Goal: Find specific page/section: Find specific page/section

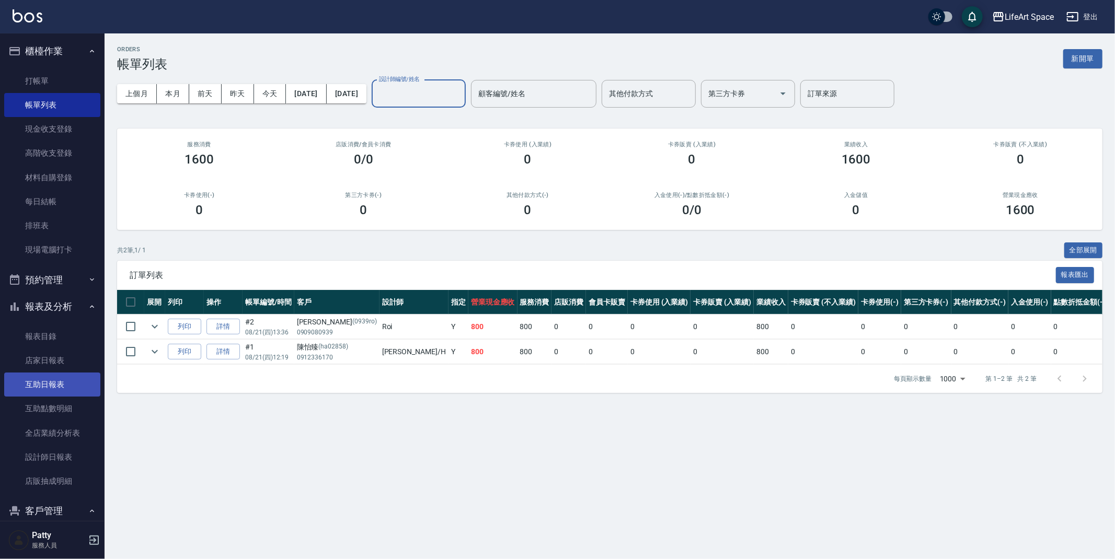
scroll to position [35, 0]
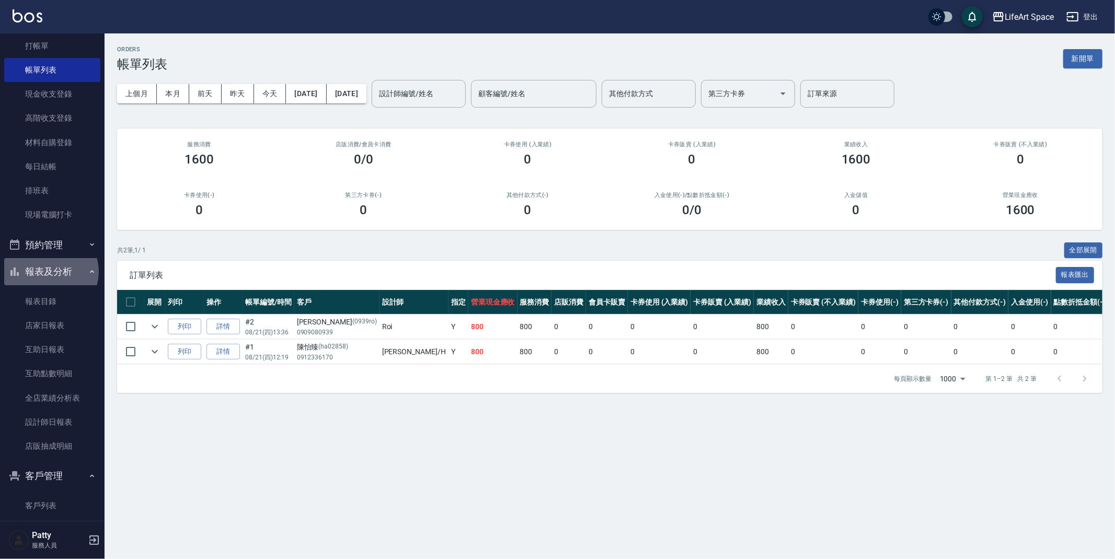
click at [50, 271] on button "報表及分析" at bounding box center [52, 271] width 96 height 27
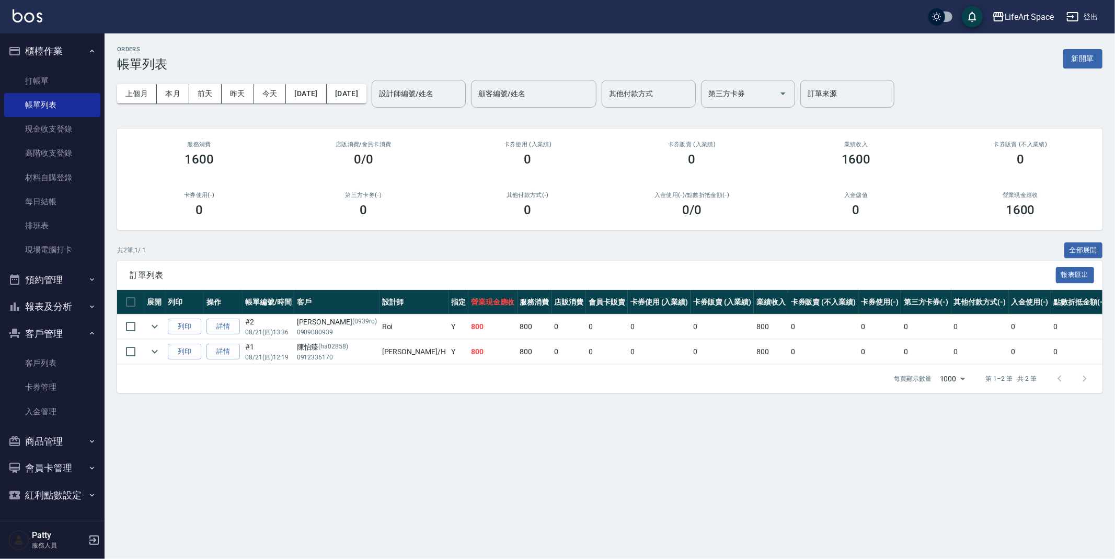
scroll to position [0, 0]
click at [64, 357] on link "客戶列表" at bounding box center [52, 363] width 96 height 24
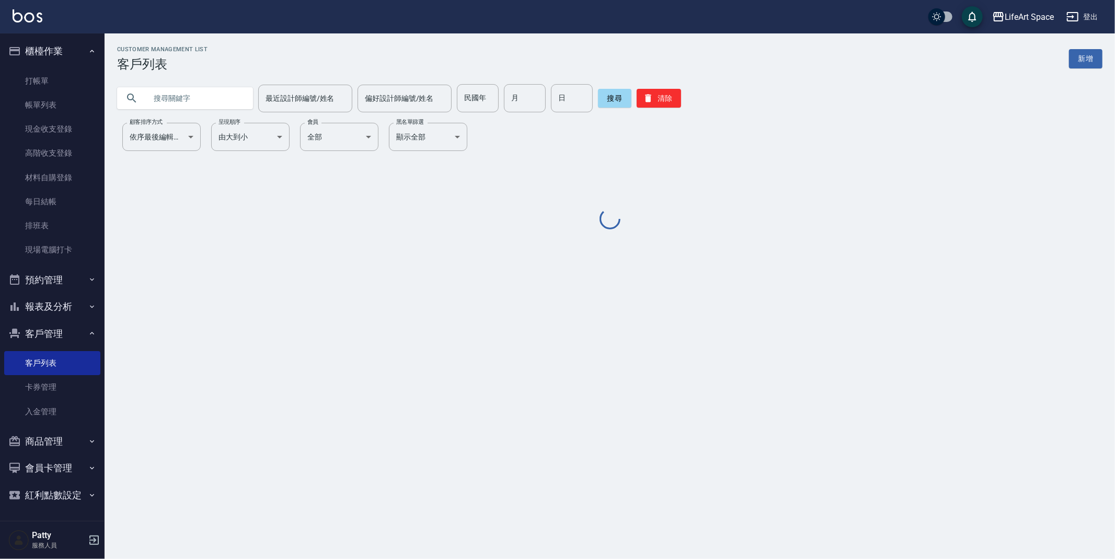
click at [197, 99] on input "text" at bounding box center [195, 98] width 98 height 28
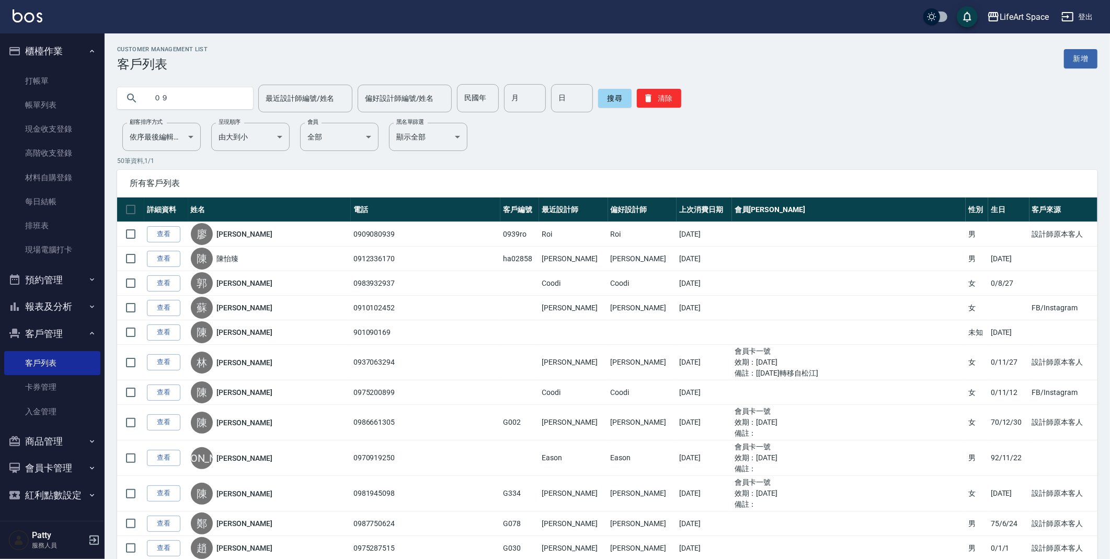
type input "０"
type input "0978315051"
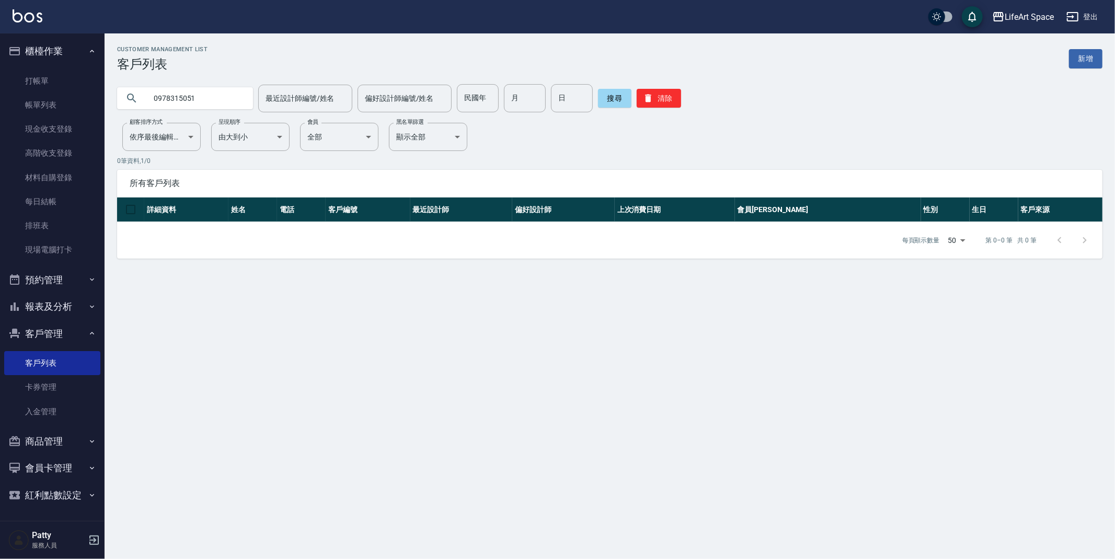
drag, startPoint x: 216, startPoint y: 98, endPoint x: 156, endPoint y: 97, distance: 59.6
click at [153, 97] on input "0978315051" at bounding box center [195, 98] width 98 height 28
drag, startPoint x: 196, startPoint y: 102, endPoint x: 148, endPoint y: 98, distance: 47.7
click at [148, 98] on input "0978315051" at bounding box center [195, 98] width 98 height 28
type input "co488"
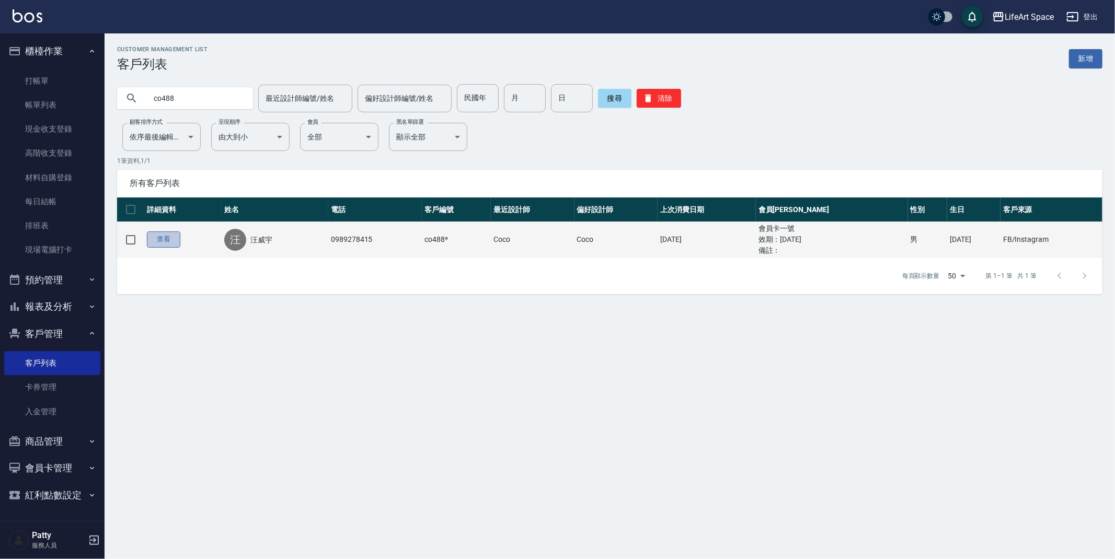
click at [176, 240] on link "查看" at bounding box center [163, 240] width 33 height 16
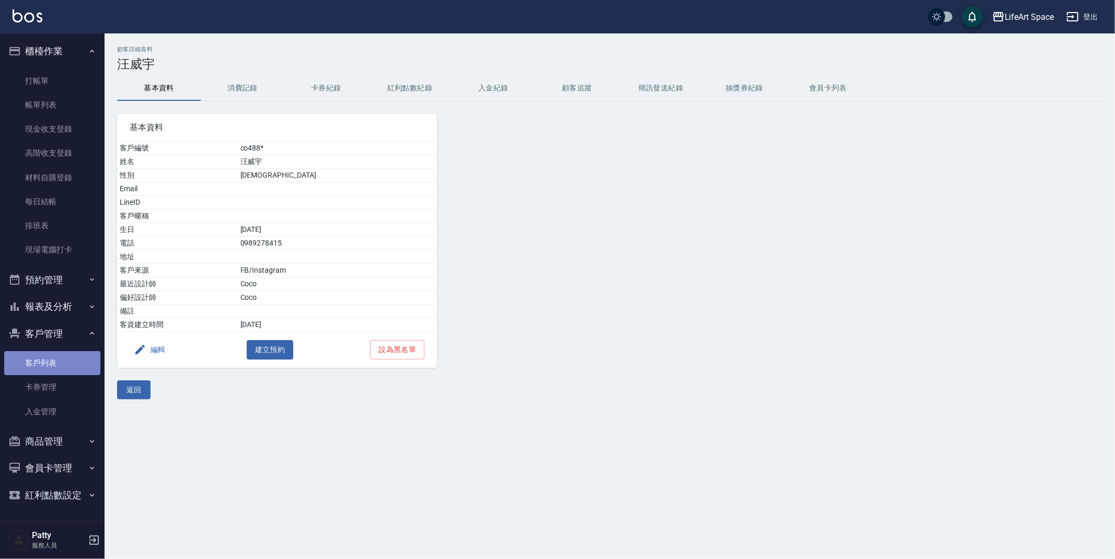
click at [39, 367] on link "客戶列表" at bounding box center [52, 363] width 96 height 24
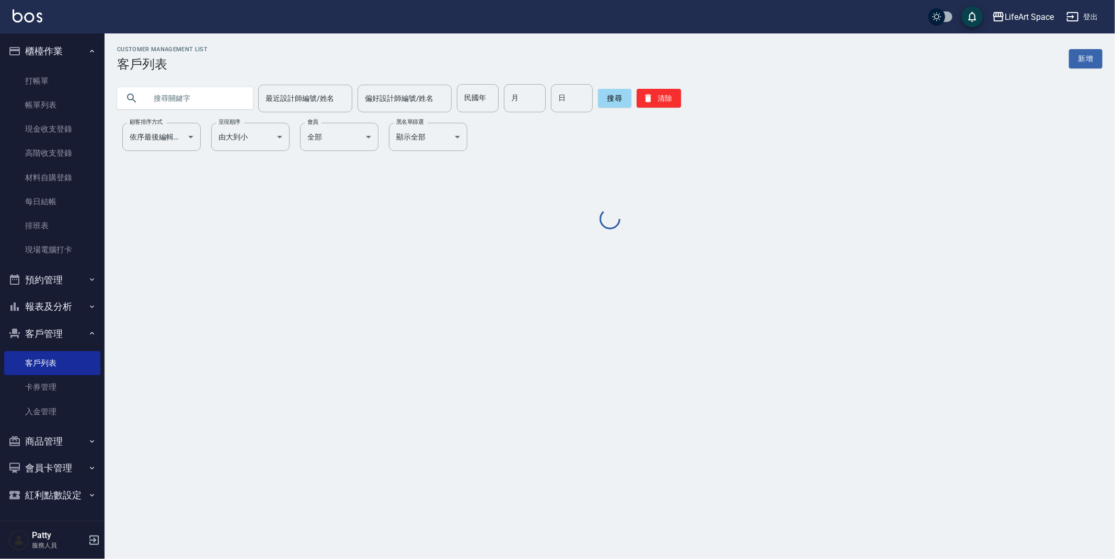
click at [187, 101] on input "text" at bounding box center [195, 98] width 98 height 28
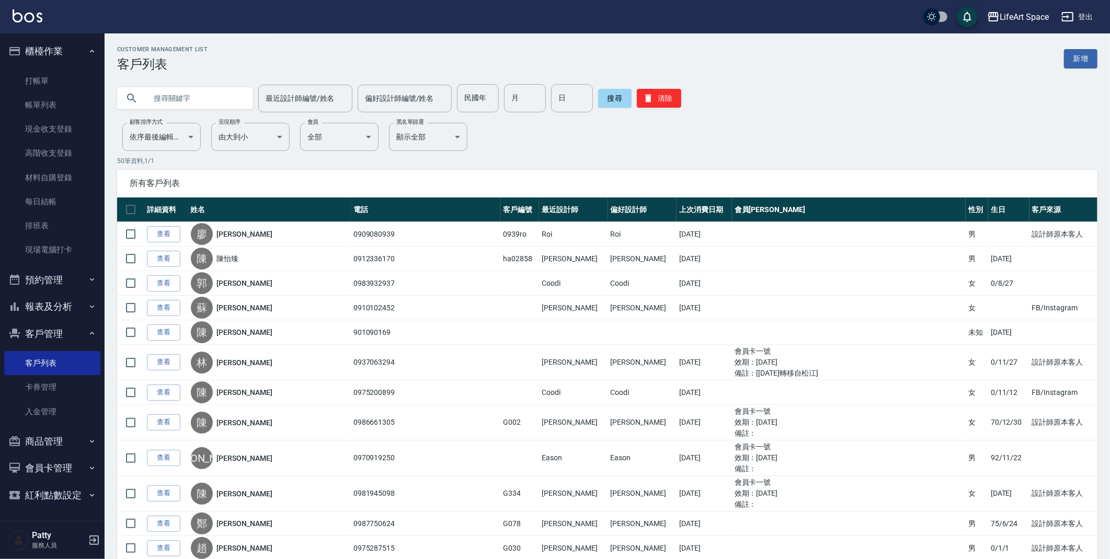
click at [186, 100] on input "text" at bounding box center [195, 98] width 98 height 28
type input "0936851512"
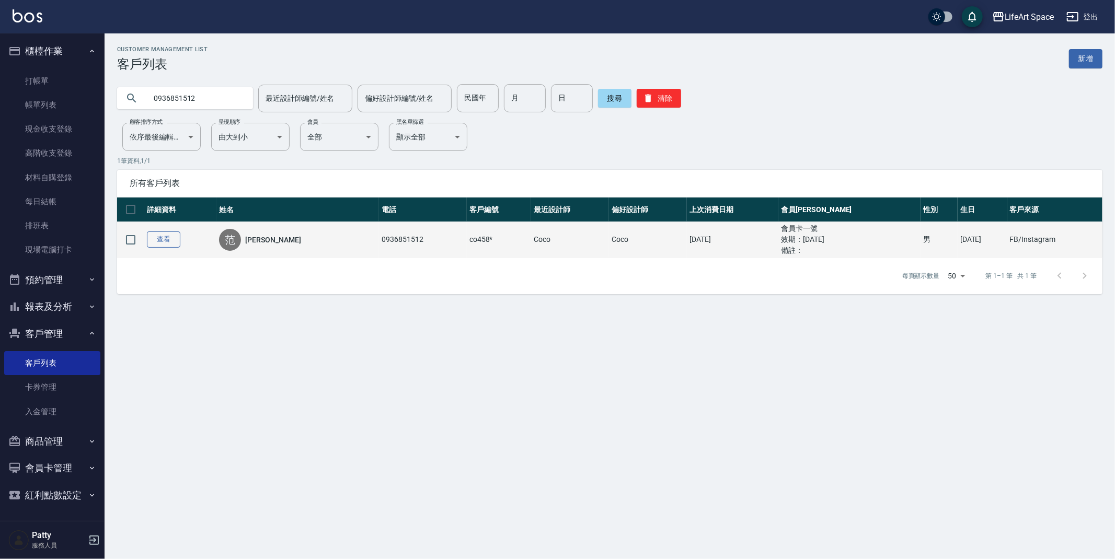
click at [176, 241] on link "查看" at bounding box center [163, 240] width 33 height 16
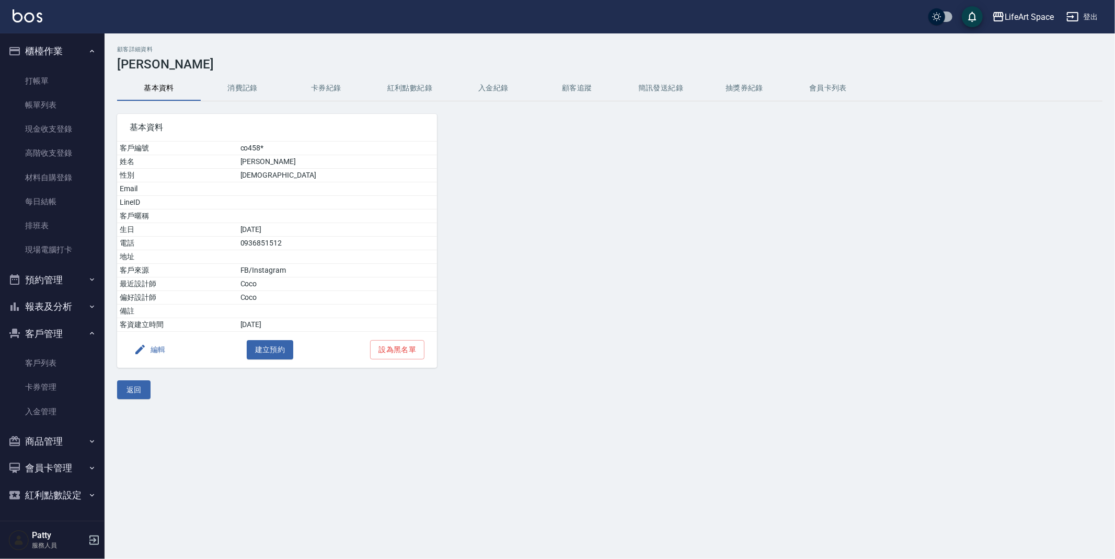
click at [255, 90] on button "消費記錄" at bounding box center [243, 88] width 84 height 25
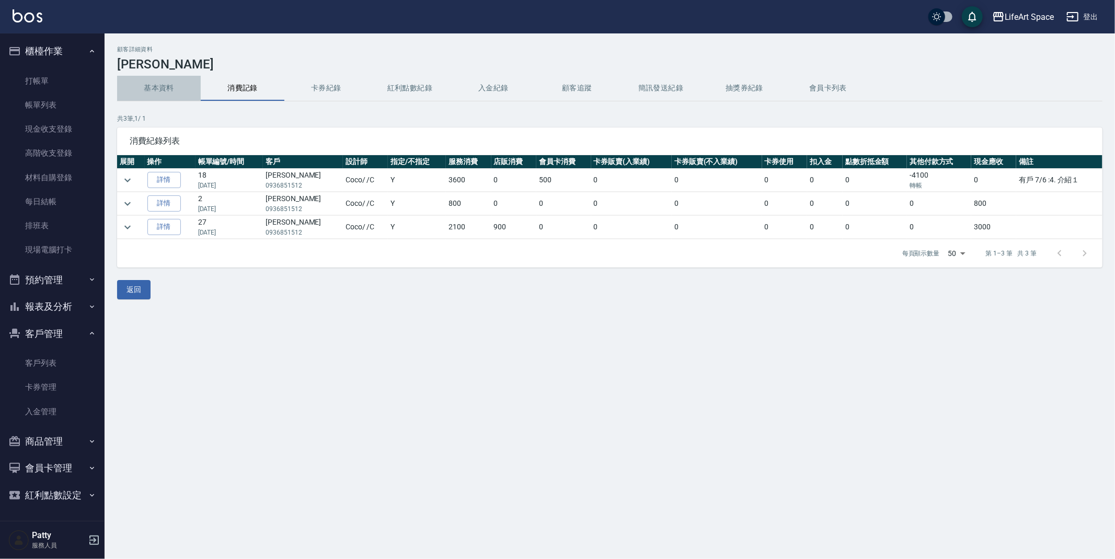
click at [152, 91] on button "基本資料" at bounding box center [159, 88] width 84 height 25
